Goal: Find specific page/section: Locate a particular part of the current website

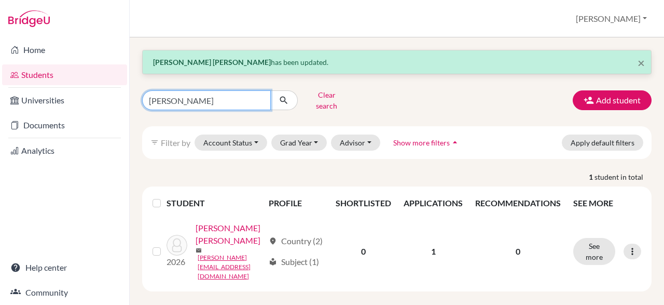
click at [256, 105] on input "[PERSON_NAME]" at bounding box center [206, 100] width 129 height 20
type input "k"
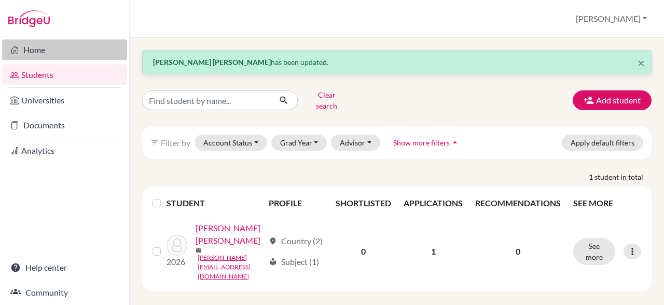
click at [57, 55] on link "Home" at bounding box center [64, 49] width 125 height 21
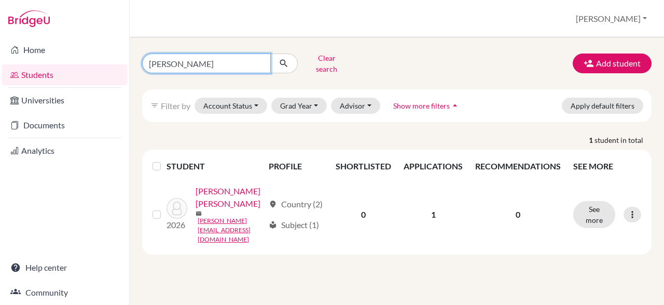
click at [175, 58] on input "[PERSON_NAME]" at bounding box center [206, 63] width 129 height 20
type input "k"
type input "[PERSON_NAME]"
click button "submit" at bounding box center [283, 63] width 27 height 20
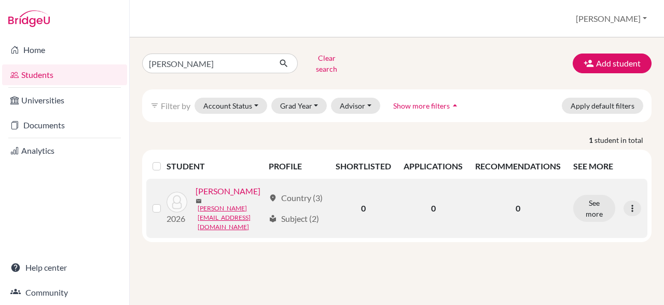
click at [198, 197] on link "[PERSON_NAME]" at bounding box center [228, 191] width 65 height 12
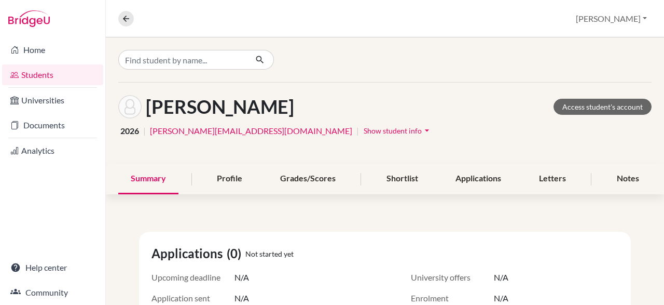
click at [65, 138] on li "Analytics" at bounding box center [52, 150] width 105 height 25
click at [44, 131] on link "Documents" at bounding box center [52, 125] width 101 height 21
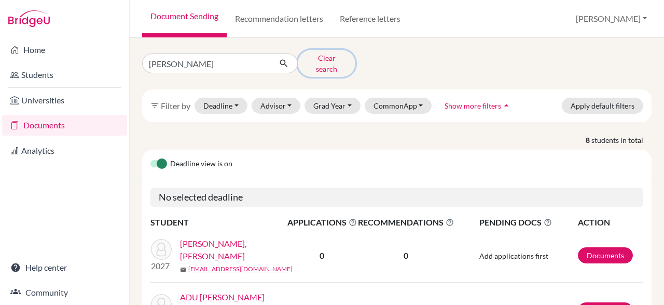
click at [337, 53] on button "Clear search" at bounding box center [327, 63] width 58 height 27
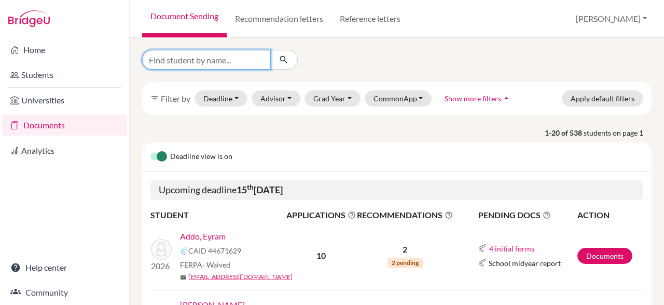
click at [237, 54] on input "Find student by name..." at bounding box center [206, 60] width 129 height 20
type input "[PERSON_NAME]"
click button "submit" at bounding box center [283, 60] width 27 height 20
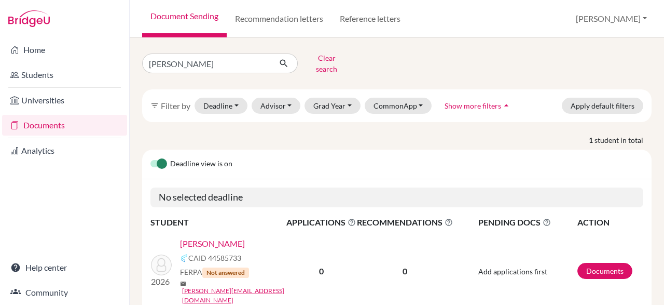
click at [230, 239] on div "[PERSON_NAME]" at bounding box center [236, 243] width 113 height 12
click at [212, 229] on td "2026 [PERSON_NAME] 44585733 FERPA Not answered mail [PERSON_NAME][EMAIL_ADDRESS…" at bounding box center [217, 271] width 135 height 84
click at [211, 237] on link "[PERSON_NAME]" at bounding box center [212, 243] width 65 height 12
